Goal: Navigation & Orientation: Find specific page/section

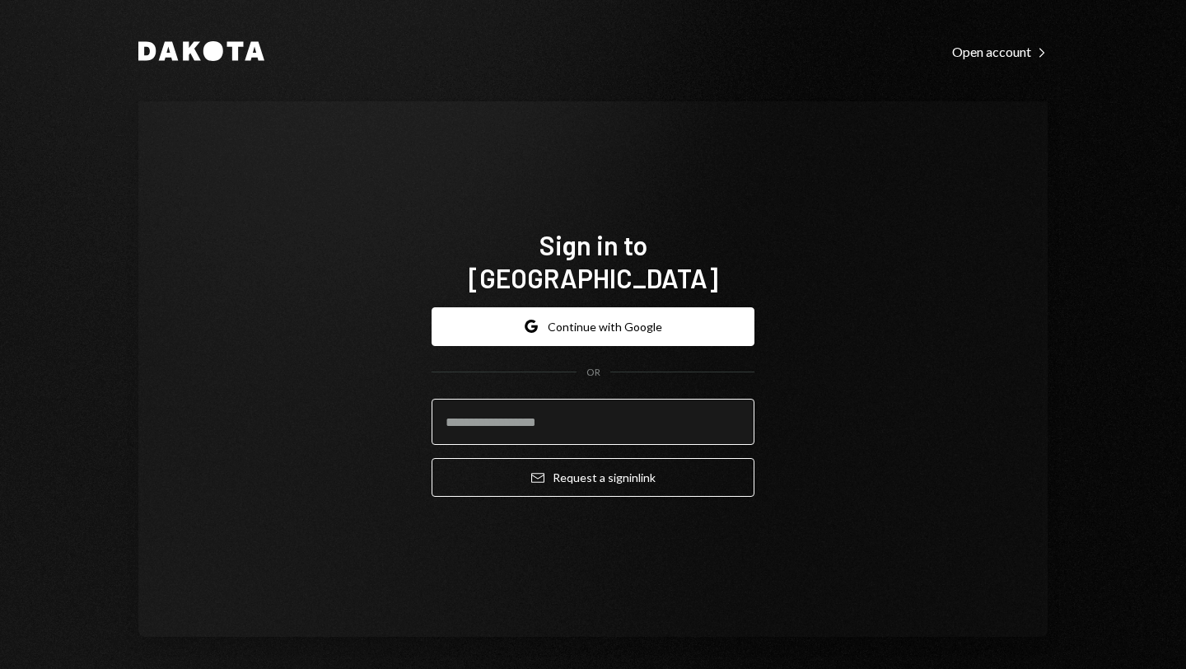
click at [525, 412] on input "email" at bounding box center [593, 422] width 323 height 46
type input "**********"
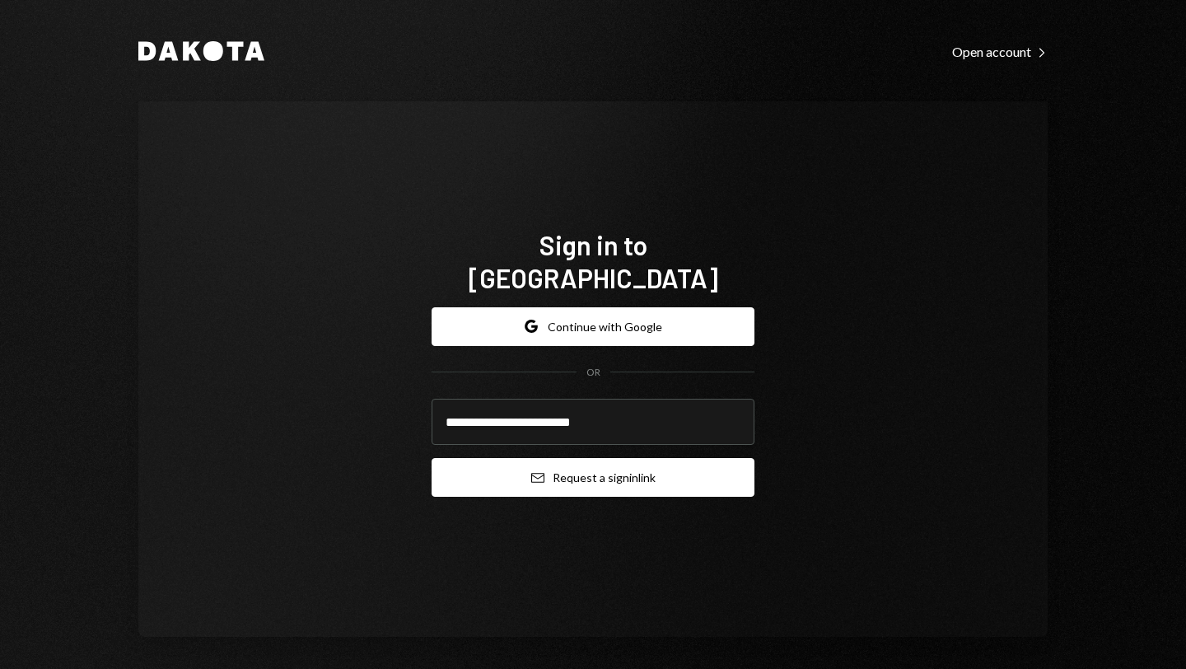
click at [568, 460] on button "Email Request a sign in link" at bounding box center [593, 477] width 323 height 39
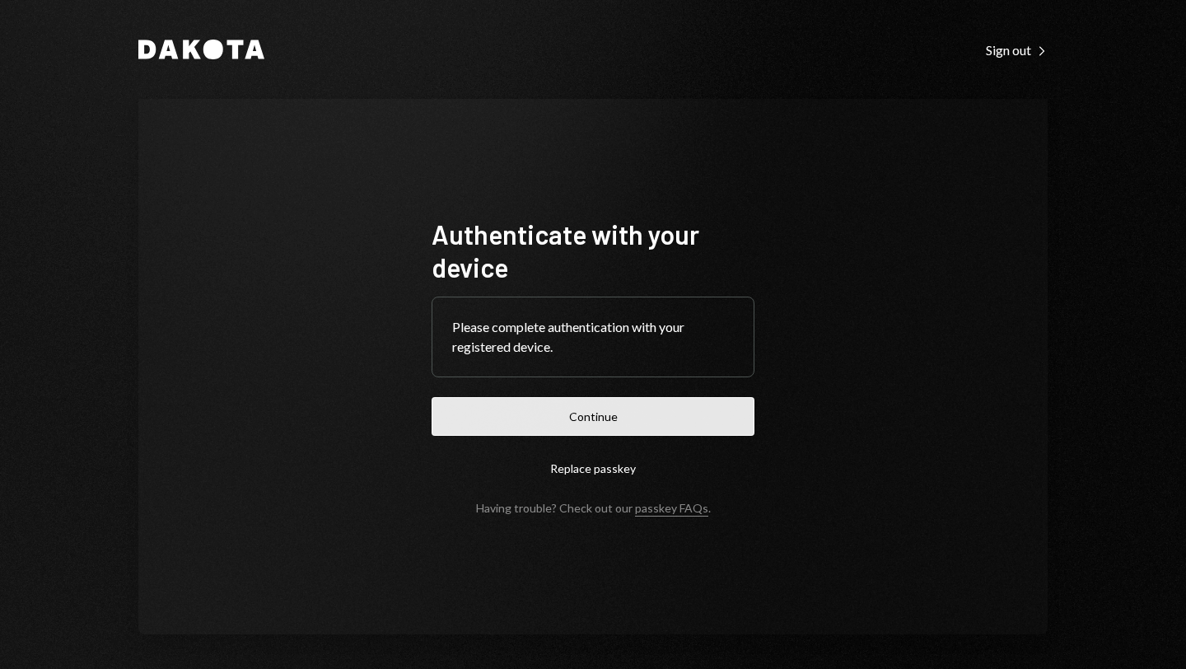
click at [591, 410] on button "Continue" at bounding box center [593, 416] width 323 height 39
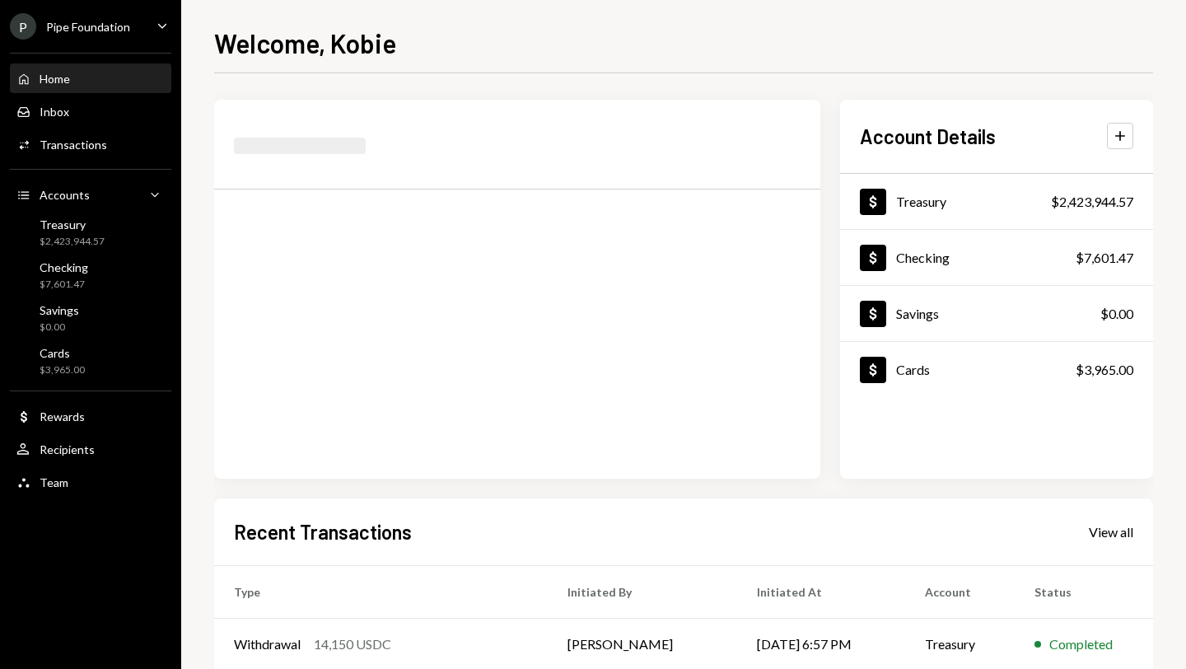
click at [111, 26] on div "Pipe Foundation" at bounding box center [88, 27] width 84 height 14
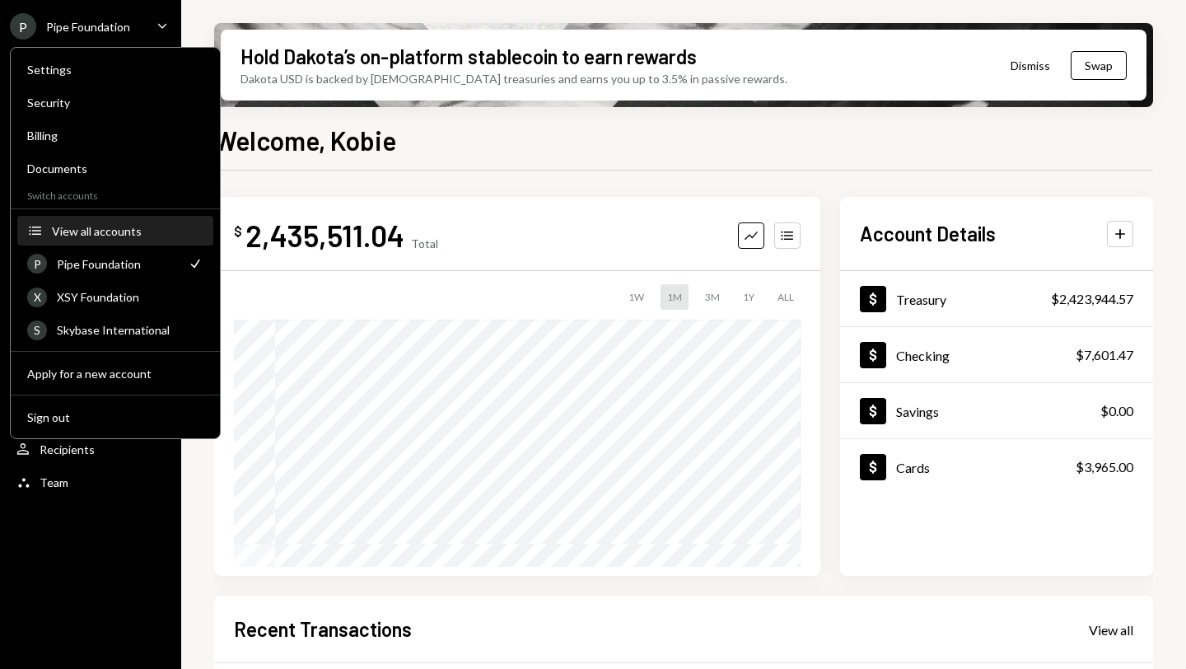
click at [84, 230] on div "View all accounts" at bounding box center [128, 231] width 152 height 14
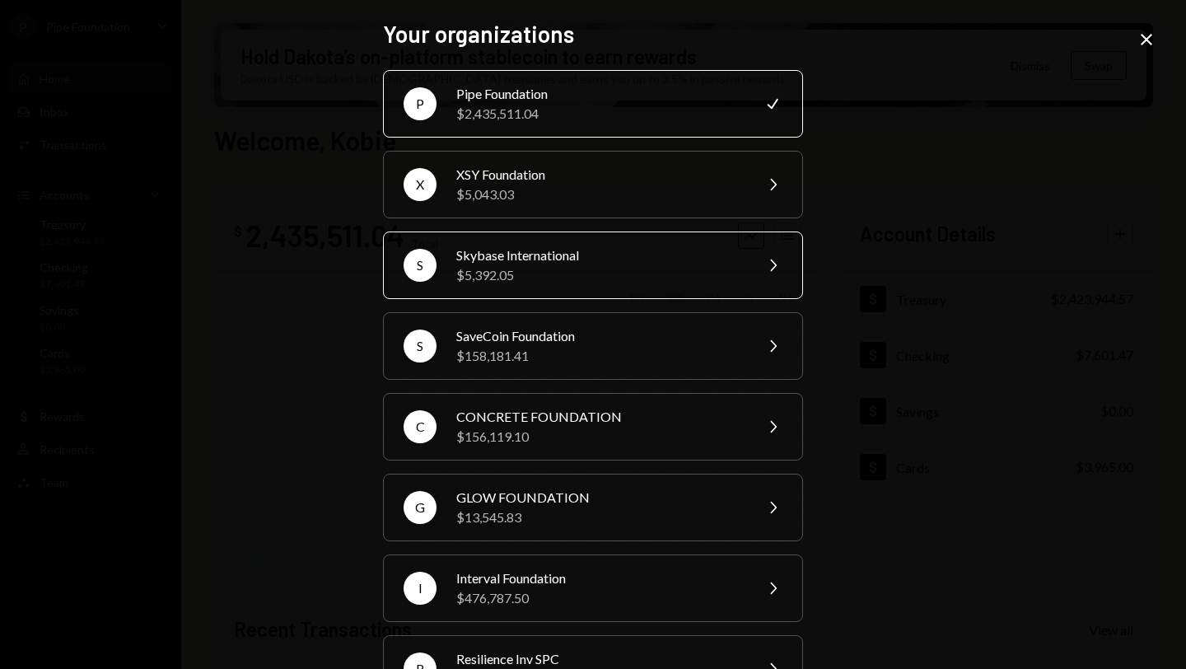
click at [552, 250] on div "Skybase International" at bounding box center [599, 255] width 287 height 20
